Goal: Register for event/course

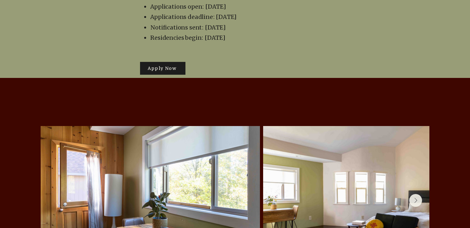
scroll to position [1323, 0]
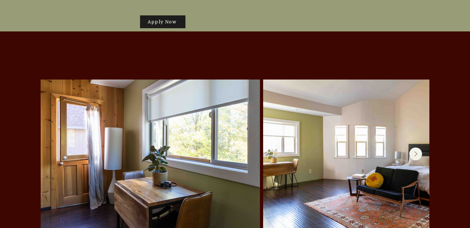
click at [419, 147] on button "Next Item" at bounding box center [416, 153] width 13 height 13
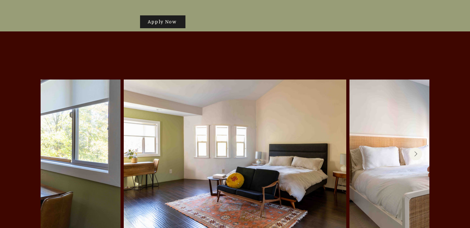
scroll to position [0, 140]
click at [419, 147] on button "Next Item" at bounding box center [416, 153] width 13 height 13
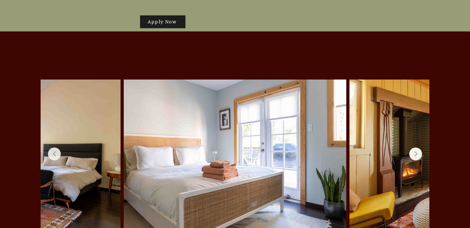
scroll to position [0, 365]
click at [415, 151] on icon "Next Item" at bounding box center [415, 153] width 3 height 5
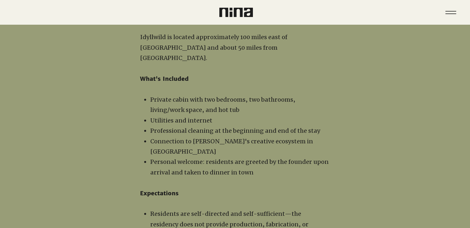
scroll to position [666, 0]
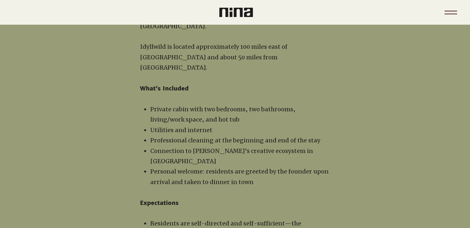
click at [447, 10] on icon "Menu" at bounding box center [451, 12] width 22 height 22
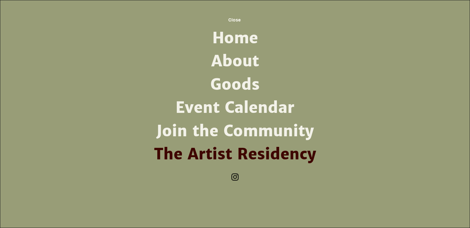
scroll to position [0, 0]
click at [229, 37] on link "Home" at bounding box center [235, 38] width 167 height 23
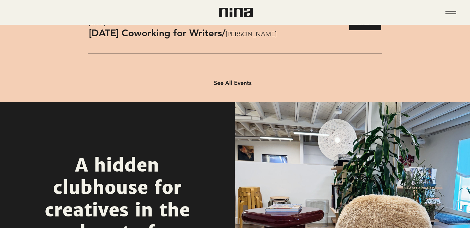
scroll to position [558, 0]
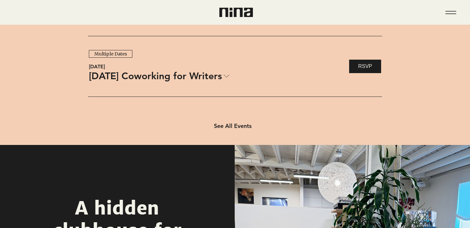
click at [230, 77] on icon at bounding box center [227, 75] width 6 height 3
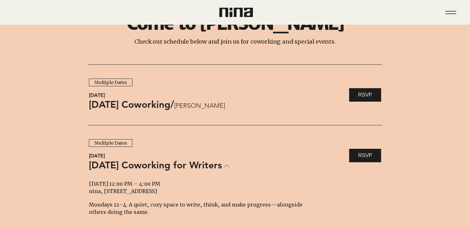
scroll to position [469, 0]
click at [222, 105] on div "[DATE] Coworking / [PERSON_NAME]" at bounding box center [216, 104] width 255 height 13
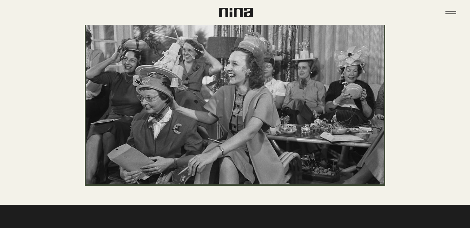
scroll to position [102, 0]
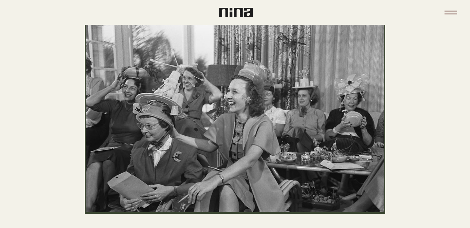
click at [455, 10] on icon "Menu" at bounding box center [451, 12] width 22 height 22
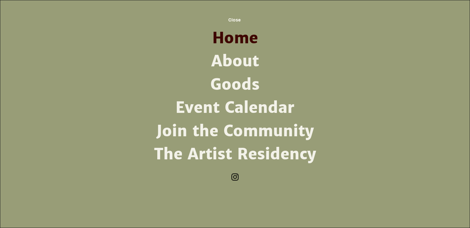
click at [236, 62] on link "About" at bounding box center [235, 61] width 167 height 23
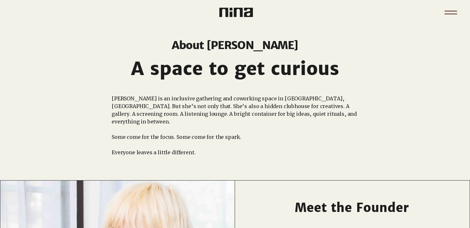
click at [454, 13] on icon "Menu" at bounding box center [451, 12] width 22 height 22
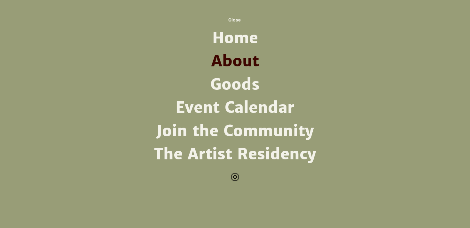
click at [233, 75] on link "Goods" at bounding box center [235, 84] width 167 height 23
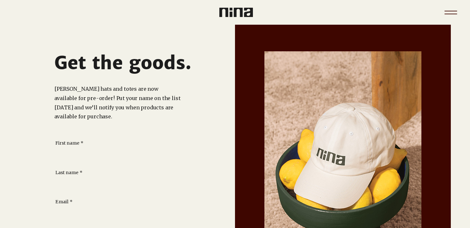
click at [450, 9] on icon "Menu" at bounding box center [451, 12] width 22 height 22
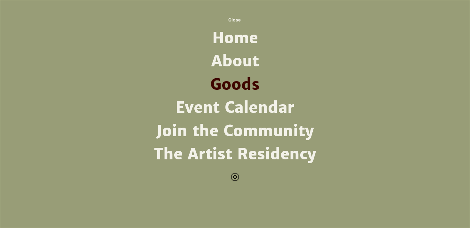
click at [270, 110] on link "Event Calendar" at bounding box center [235, 107] width 167 height 23
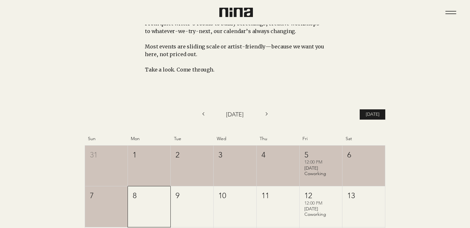
scroll to position [60, 0]
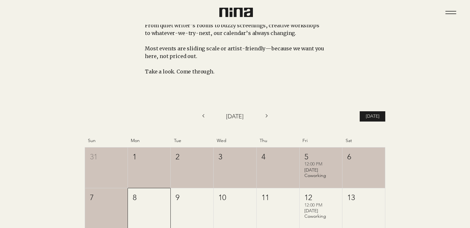
click at [268, 115] on icon "Next month" at bounding box center [267, 115] width 9 height 9
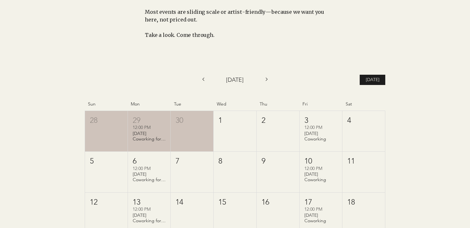
scroll to position [0, 0]
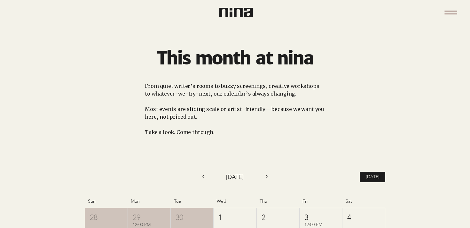
click at [452, 13] on icon "Menu" at bounding box center [451, 12] width 22 height 22
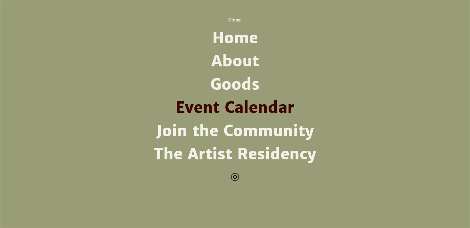
click at [281, 154] on link "The Artist Residency" at bounding box center [235, 153] width 167 height 23
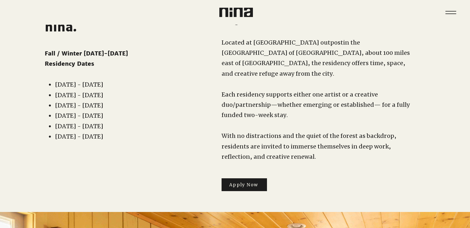
scroll to position [56, 0]
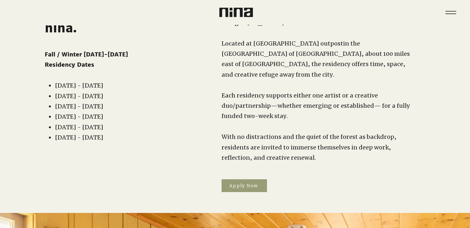
click at [256, 182] on span "Apply Now" at bounding box center [243, 185] width 29 height 6
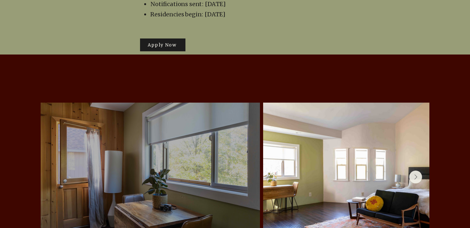
scroll to position [1356, 0]
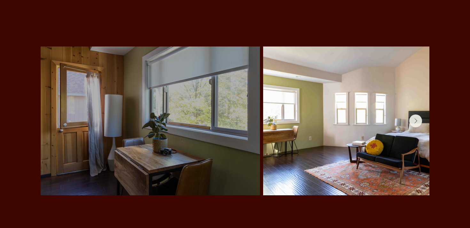
click at [185, 139] on div at bounding box center [150, 120] width 200 height 129
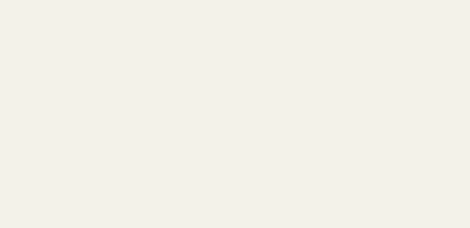
scroll to position [0, 0]
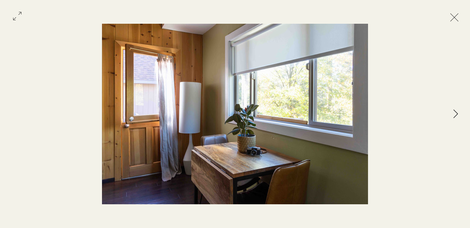
click at [458, 111] on icon "Next Item" at bounding box center [456, 113] width 5 height 9
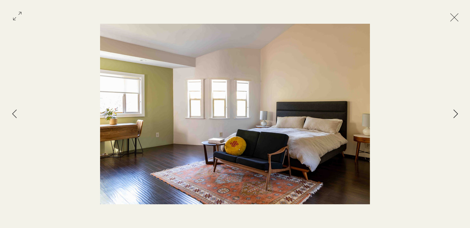
click at [454, 113] on icon "Next Item" at bounding box center [456, 113] width 5 height 9
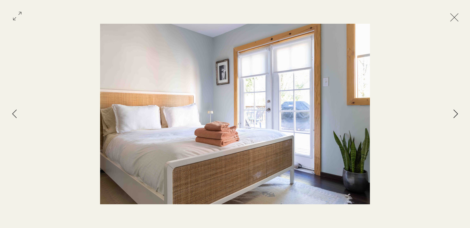
click at [454, 113] on icon "Next Item" at bounding box center [456, 113] width 5 height 9
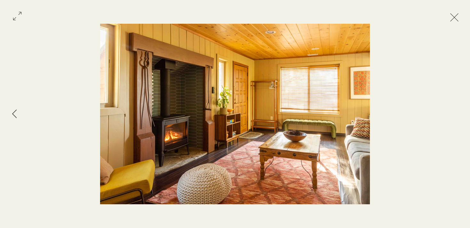
click at [461, 21] on button "Exit expand mode" at bounding box center [455, 17] width 12 height 14
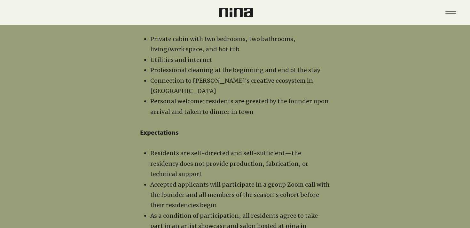
scroll to position [635, 0]
